Goal: Information Seeking & Learning: Learn about a topic

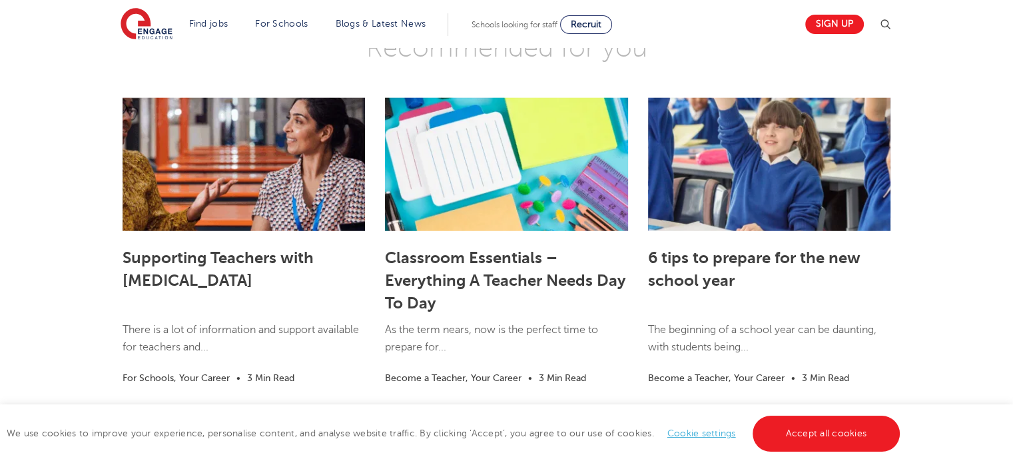
scroll to position [3531, 0]
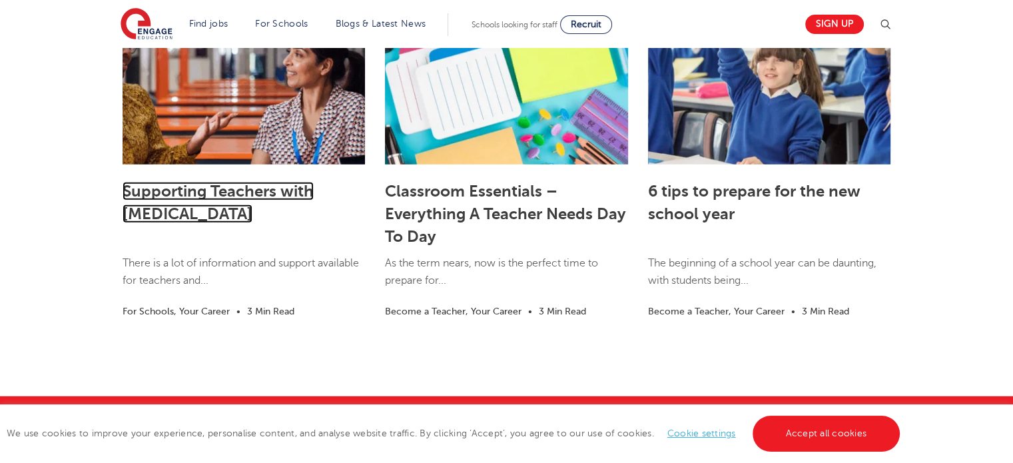
click at [147, 194] on link "Supporting Teachers with [MEDICAL_DATA]" at bounding box center [218, 202] width 191 height 41
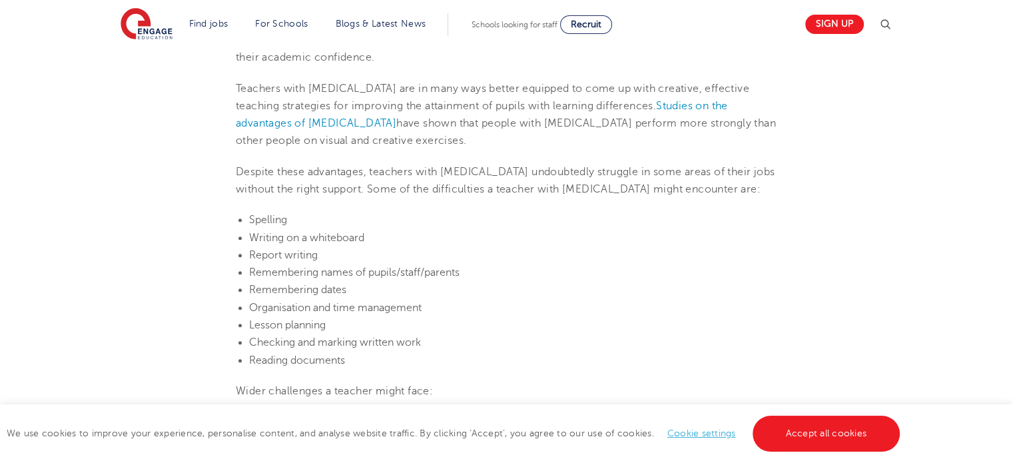
scroll to position [933, 0]
